Goal: Book appointment/travel/reservation

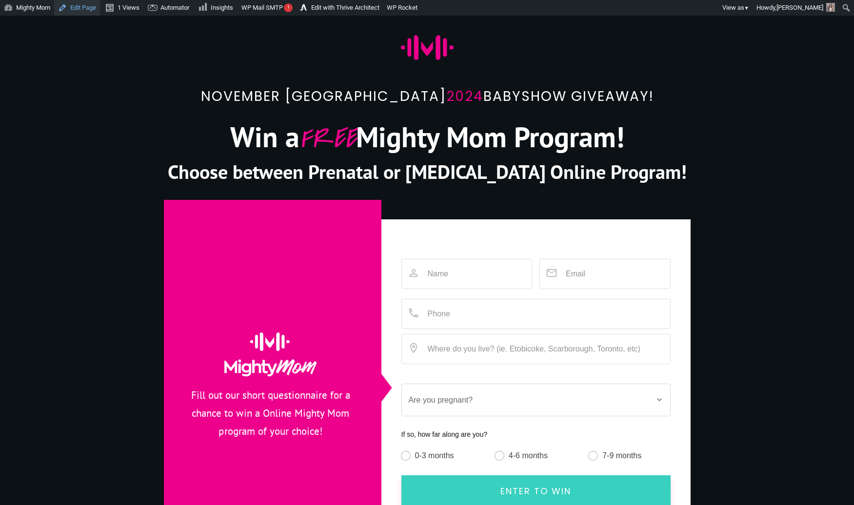
click at [86, 8] on link "Edit Page" at bounding box center [77, 8] width 46 height 16
click at [436, 39] on img at bounding box center [427, 47] width 53 height 25
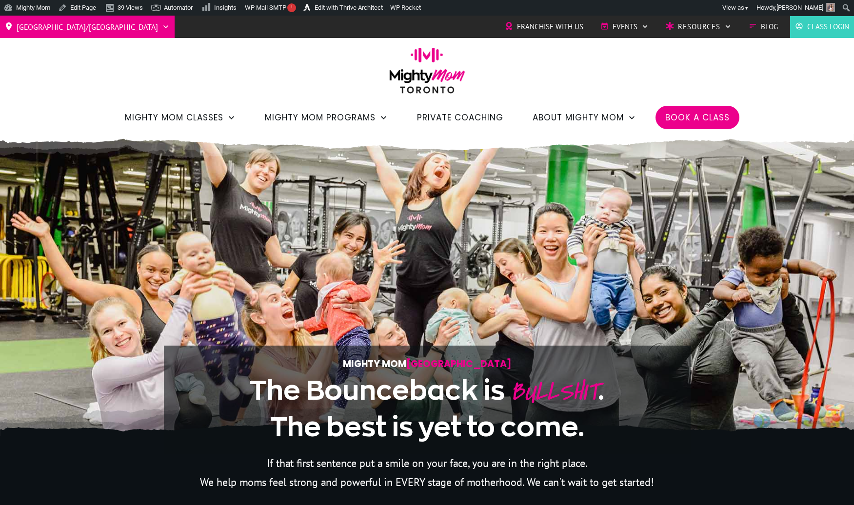
click at [444, 118] on span "Private Coaching" at bounding box center [460, 117] width 86 height 17
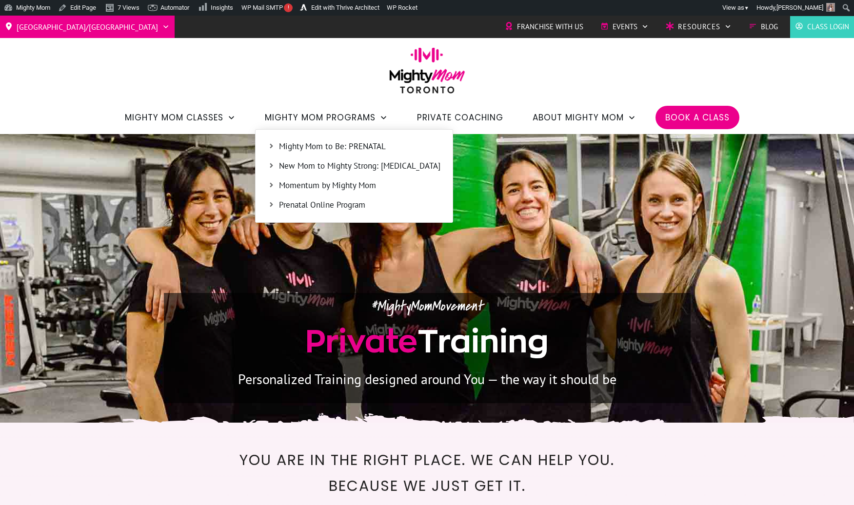
click at [332, 163] on span "New Mom to Mighty Strong: [MEDICAL_DATA]" at bounding box center [359, 166] width 161 height 13
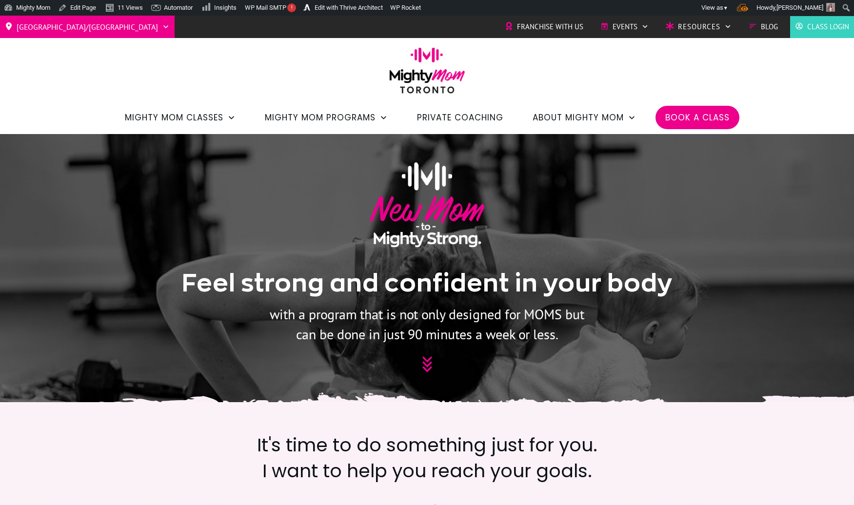
click at [679, 113] on span "Book a Class" at bounding box center [697, 117] width 64 height 17
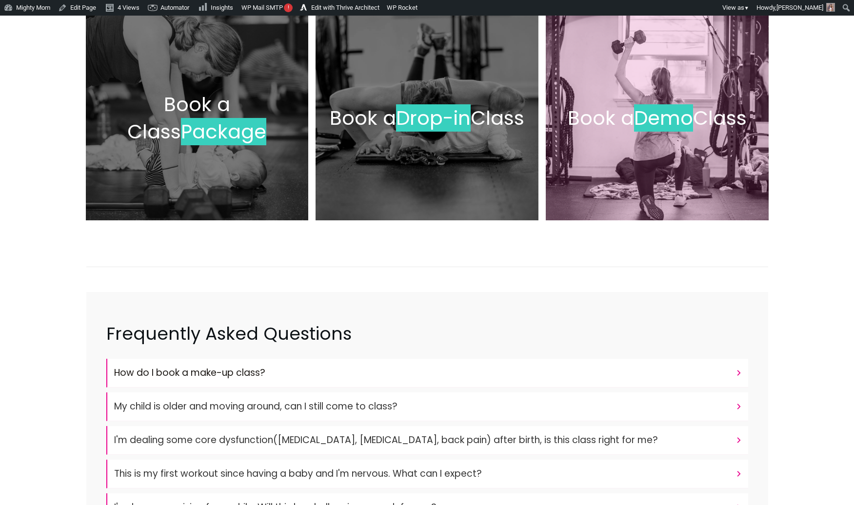
scroll to position [166, 0]
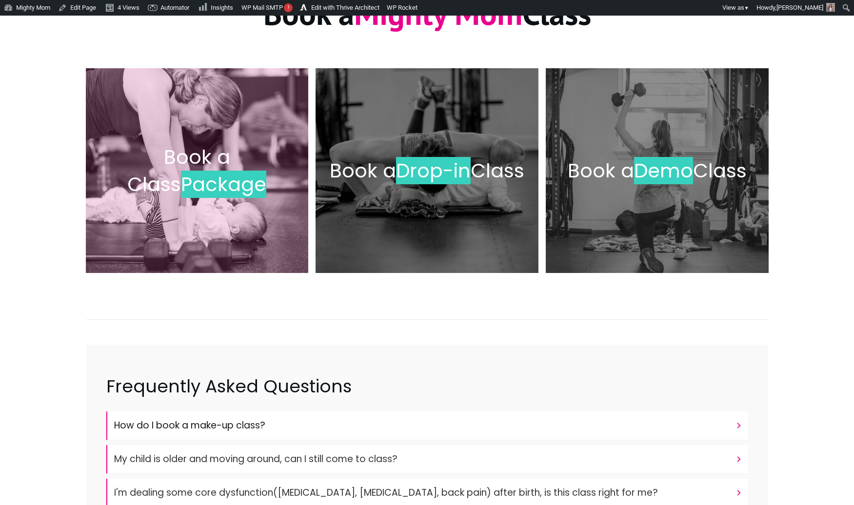
click at [218, 190] on span "Package" at bounding box center [223, 184] width 85 height 27
